Goal: Information Seeking & Learning: Learn about a topic

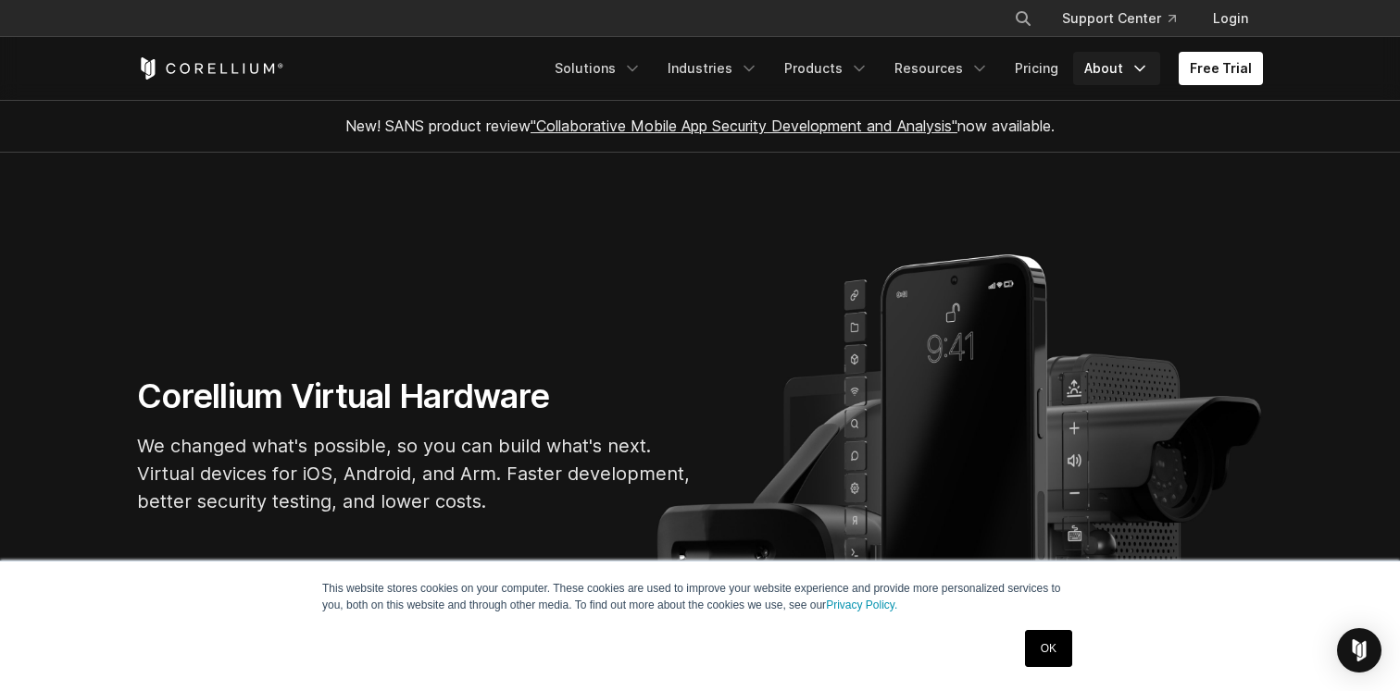
scroll to position [114, 0]
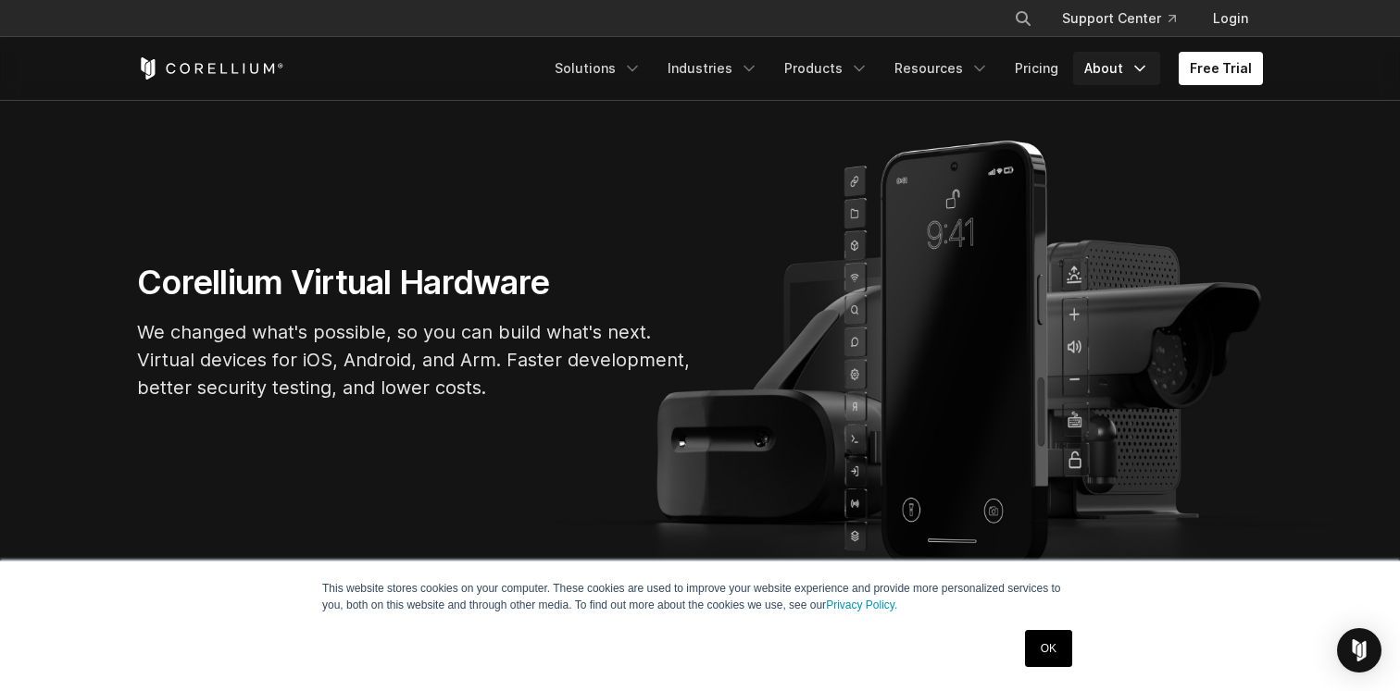
click at [1126, 61] on link "About" at bounding box center [1116, 68] width 87 height 33
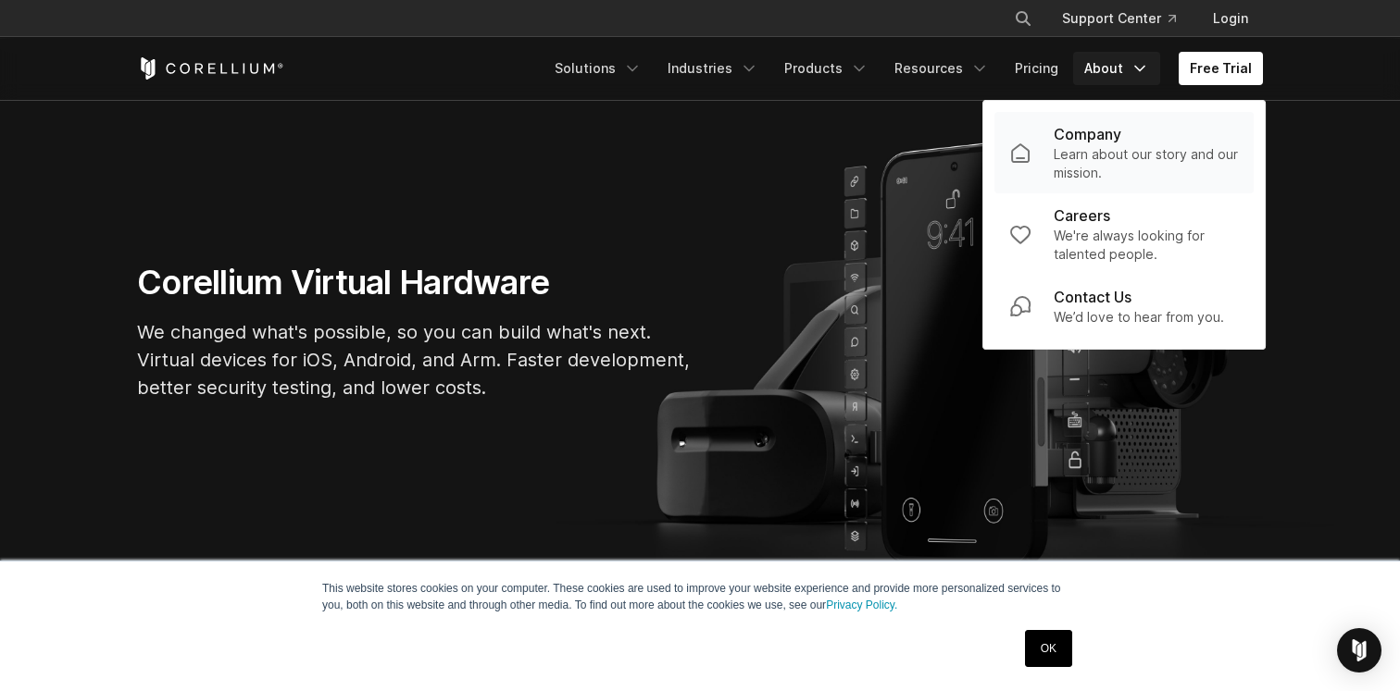
click at [1106, 146] on p "Learn about our story and our mission." at bounding box center [1145, 163] width 185 height 37
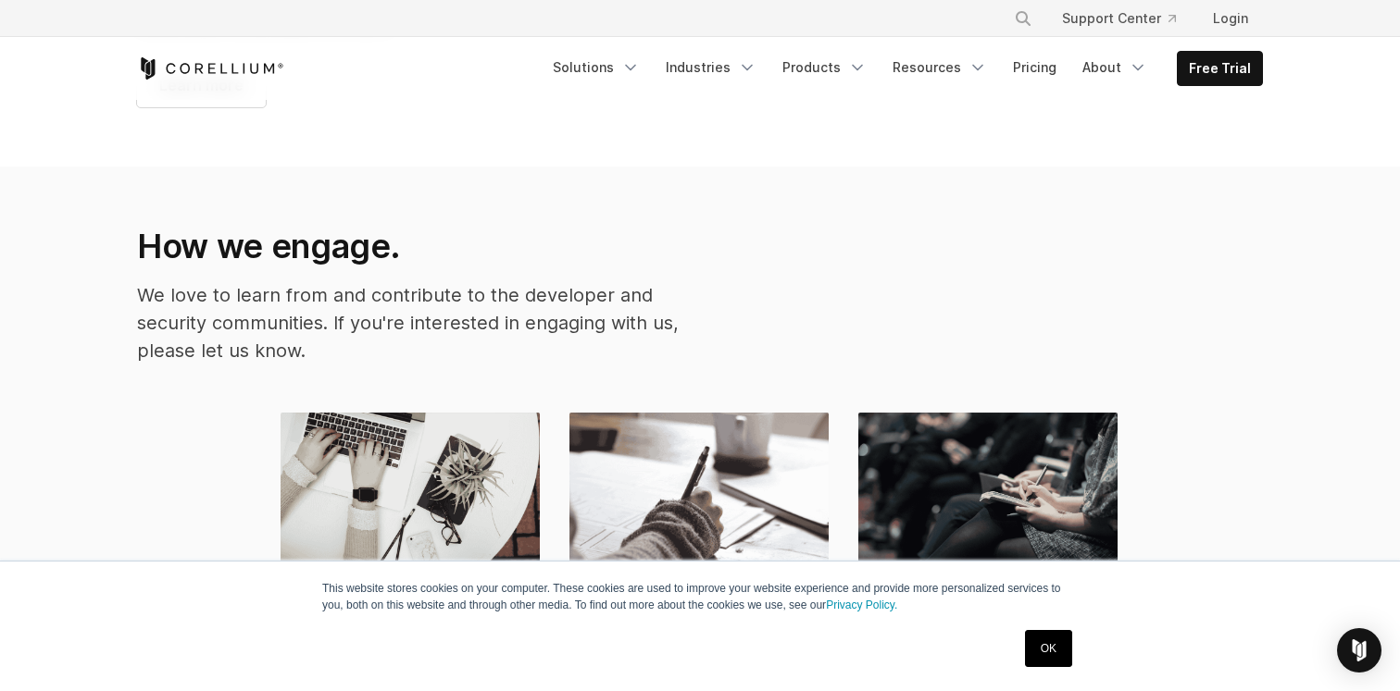
scroll to position [2381, 0]
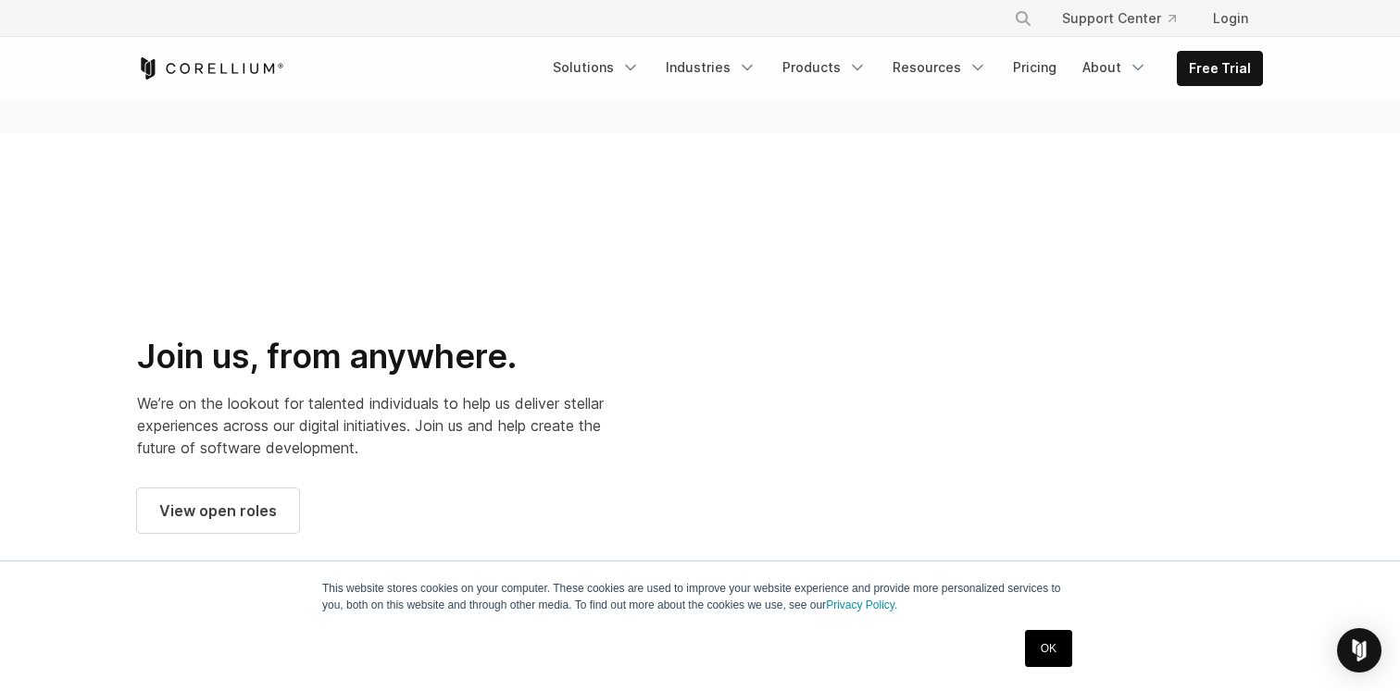
click at [1049, 648] on link "OK" at bounding box center [1048, 648] width 47 height 37
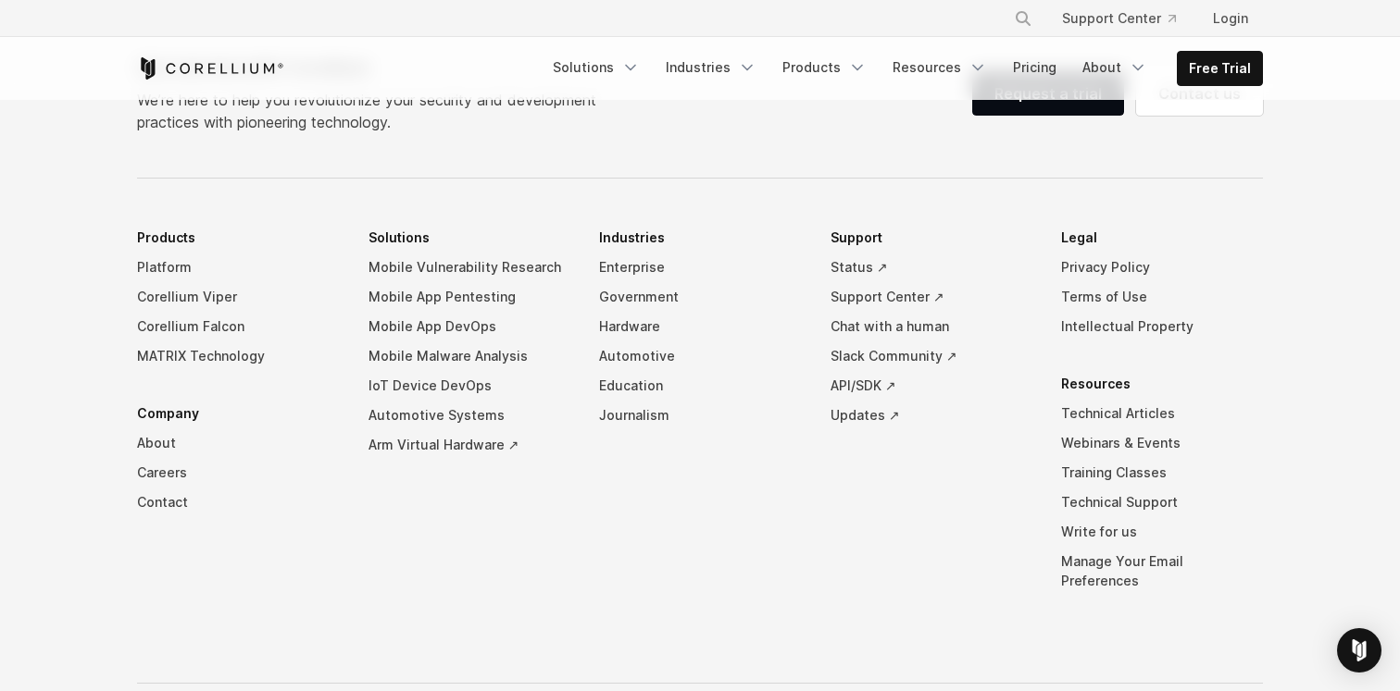
scroll to position [3286, 0]
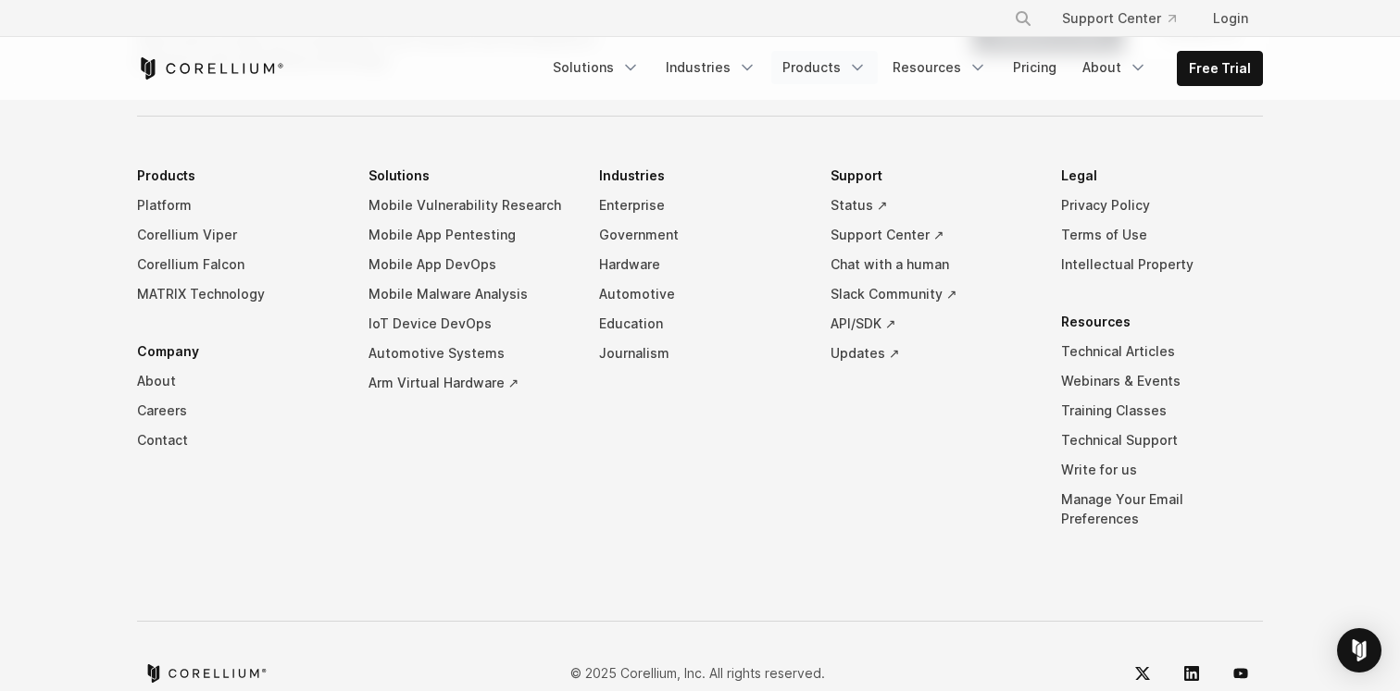
click at [845, 75] on link "Products" at bounding box center [824, 67] width 106 height 33
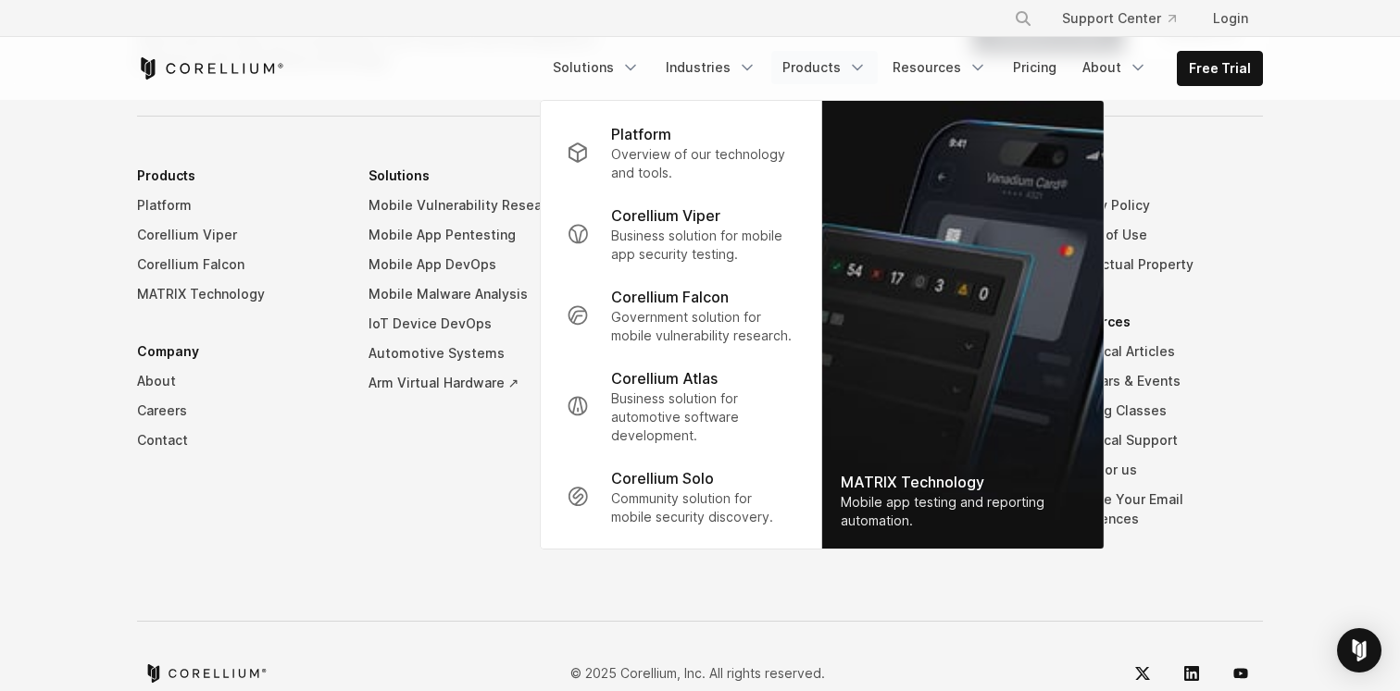
click at [845, 75] on link "Products" at bounding box center [824, 67] width 106 height 33
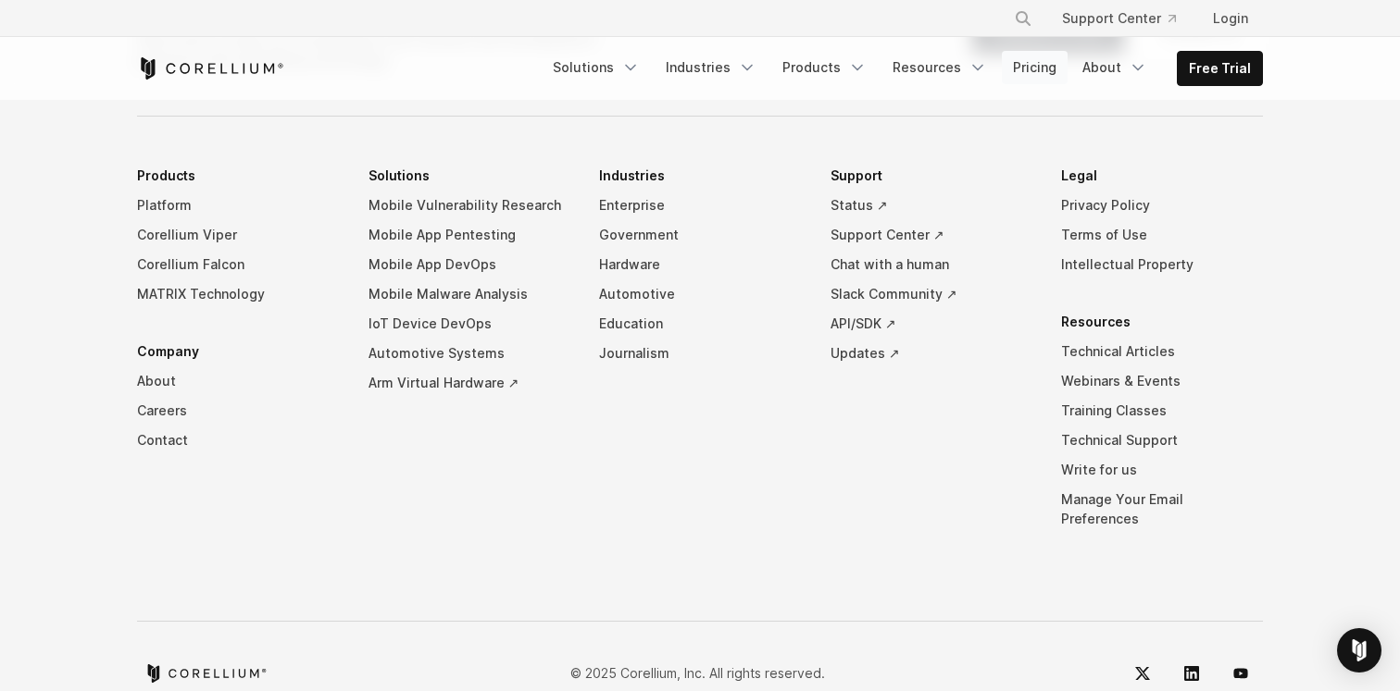
click at [1036, 68] on link "Pricing" at bounding box center [1035, 67] width 66 height 33
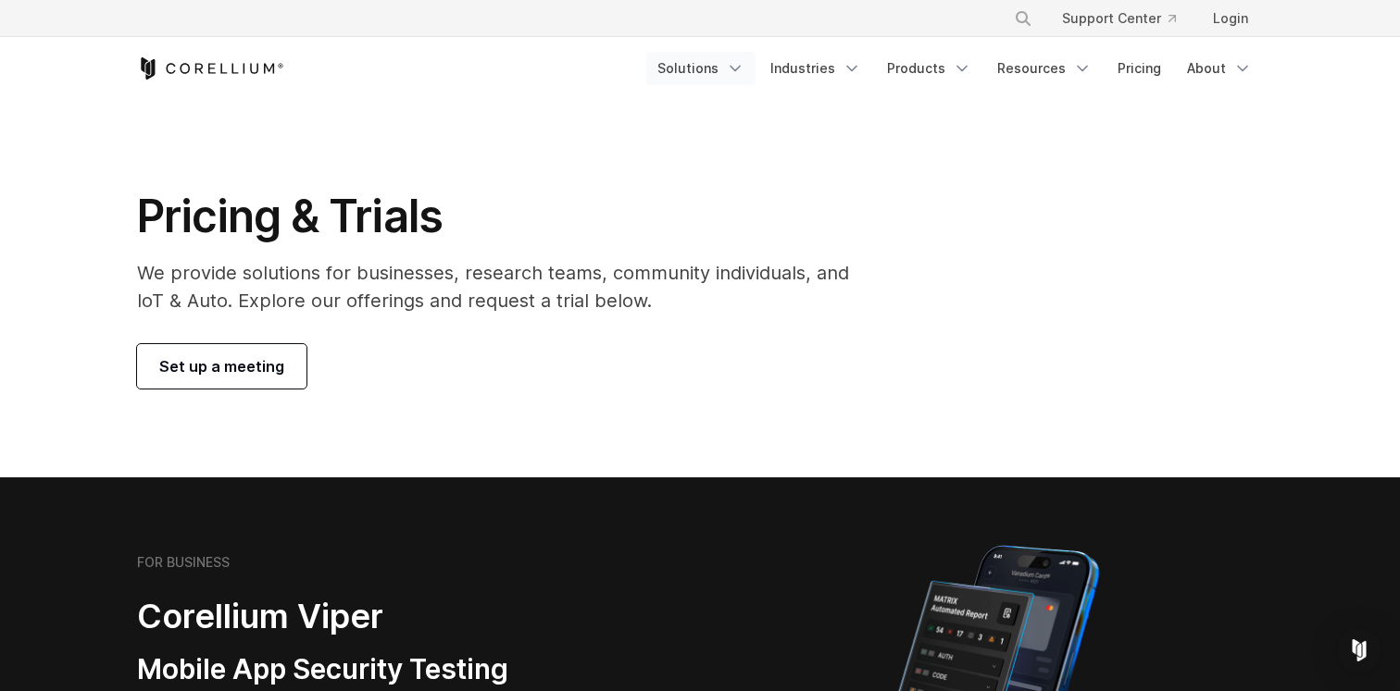
click at [698, 69] on link "Solutions" at bounding box center [700, 68] width 109 height 33
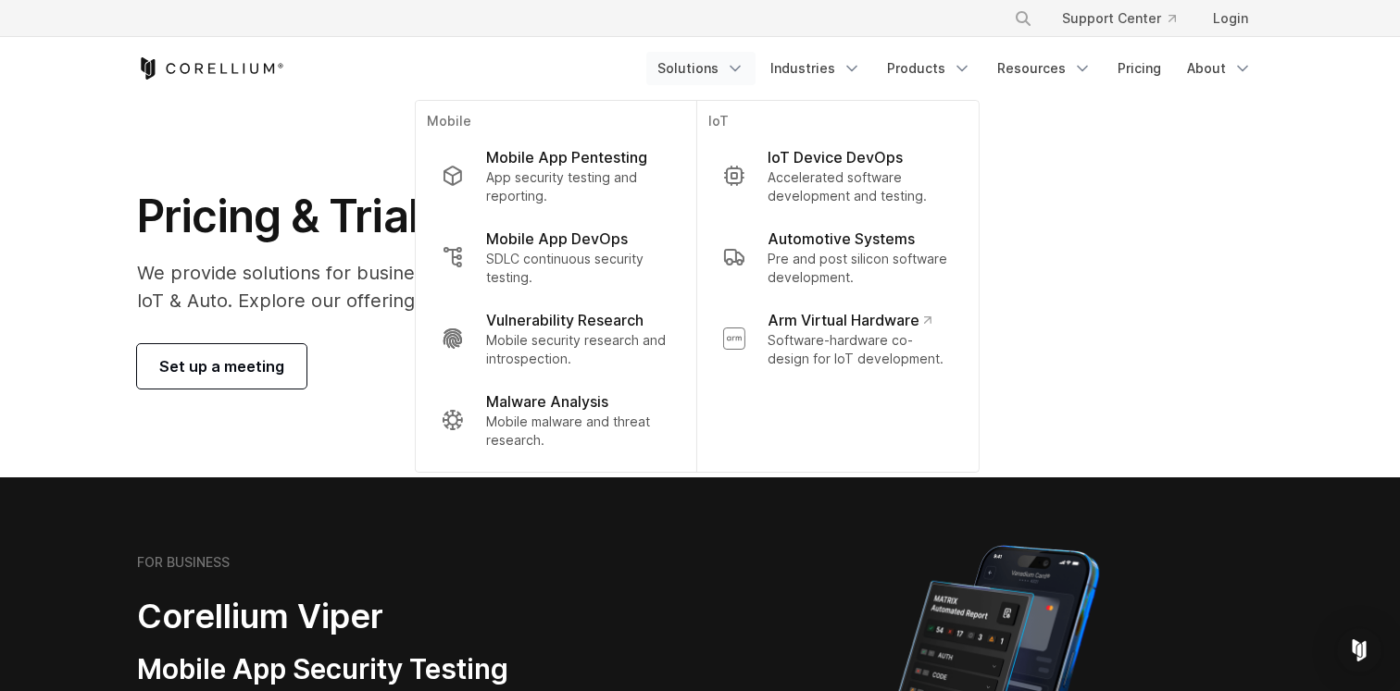
click at [438, 64] on div "Free Trial" at bounding box center [391, 68] width 509 height 22
